Goal: Find specific page/section: Find specific page/section

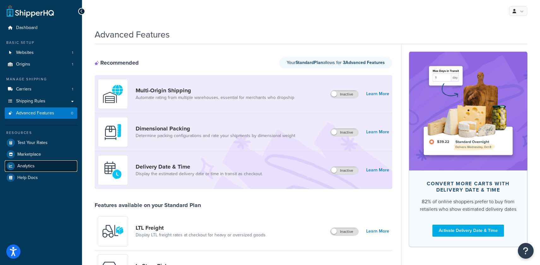
click at [31, 164] on span "Analytics" at bounding box center [25, 166] width 17 height 5
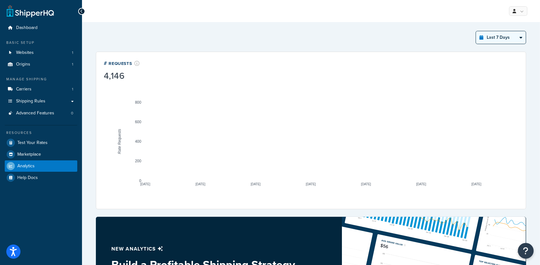
click at [489, 38] on select "Last 24 Hours Last 7 Days Last 30 Days Last 3 Months Last 6 Months Last 12 Mont…" at bounding box center [501, 37] width 50 height 13
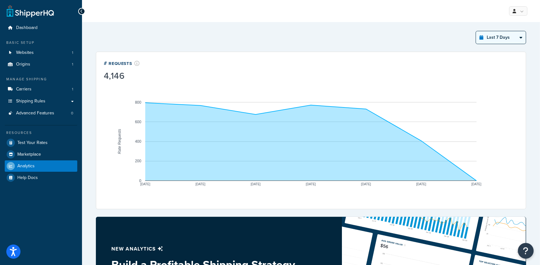
click at [476, 31] on select "Last 24 Hours Last 7 Days Last 30 Days Last 3 Months Last 6 Months Last 12 Mont…" at bounding box center [501, 37] width 50 height 13
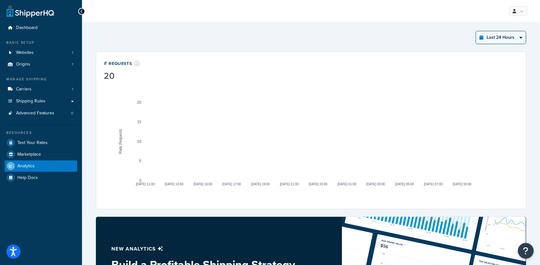
click at [505, 36] on select "Last 24 Hours Last 7 Days Last 30 Days Last 3 Months Last 6 Months Last 12 Mont…" at bounding box center [501, 37] width 50 height 13
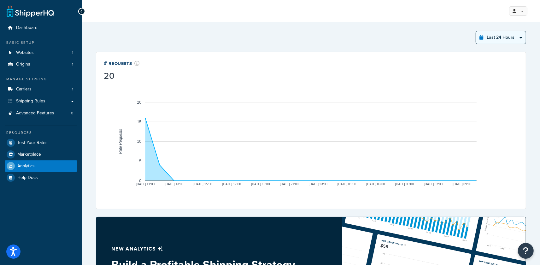
select select "last_year"
click at [476, 31] on select "Last 24 Hours Last 7 Days Last 30 Days Last 3 Months Last 6 Months Last 12 Mont…" at bounding box center [501, 37] width 50 height 13
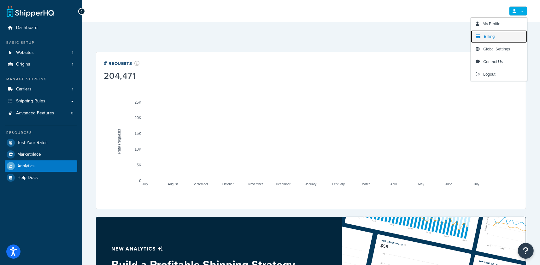
click at [493, 35] on span "Billing" at bounding box center [489, 36] width 11 height 6
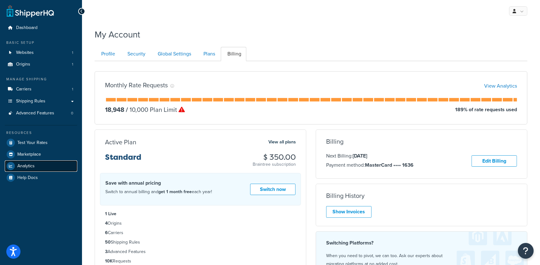
click at [32, 166] on span "Analytics" at bounding box center [25, 166] width 17 height 5
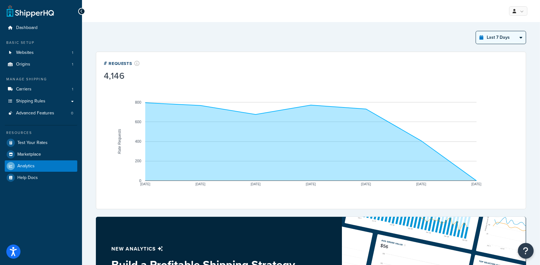
click at [509, 40] on select "Last 24 Hours Last 7 Days Last 30 Days Last 3 Months Last 6 Months Last 12 Mont…" at bounding box center [501, 37] width 50 height 13
select select "last_year"
click at [476, 31] on select "Last 24 Hours Last 7 Days Last 30 Days Last 3 Months Last 6 Months Last 12 Mont…" at bounding box center [501, 37] width 50 height 13
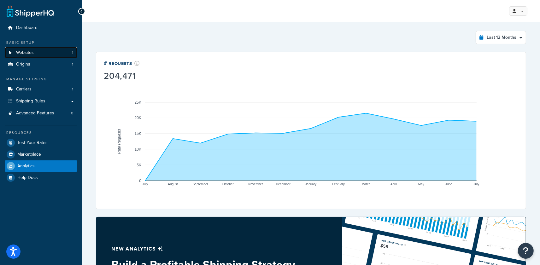
click at [32, 52] on span "Websites" at bounding box center [25, 52] width 18 height 5
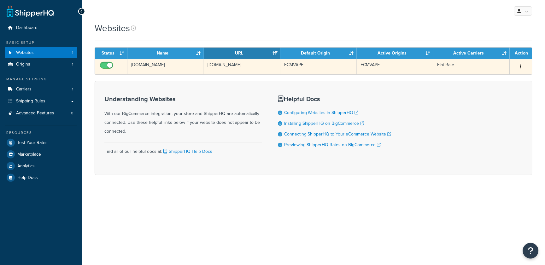
click at [262, 66] on td "[DOMAIN_NAME]" at bounding box center [242, 66] width 77 height 15
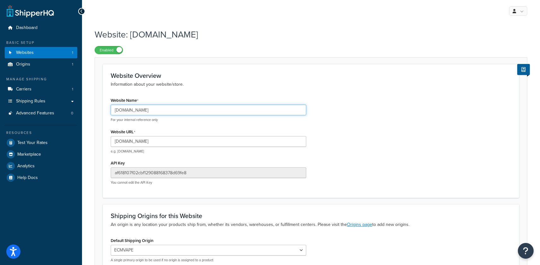
click at [148, 110] on input "[DOMAIN_NAME]" at bounding box center [209, 110] width 196 height 11
click at [147, 111] on input "[DOMAIN_NAME]" at bounding box center [209, 110] width 196 height 11
drag, startPoint x: 144, startPoint y: 111, endPoint x: 114, endPoint y: 110, distance: 29.0
click at [114, 110] on input "[DOMAIN_NAME]" at bounding box center [209, 110] width 196 height 11
